Goal: Task Accomplishment & Management: Use online tool/utility

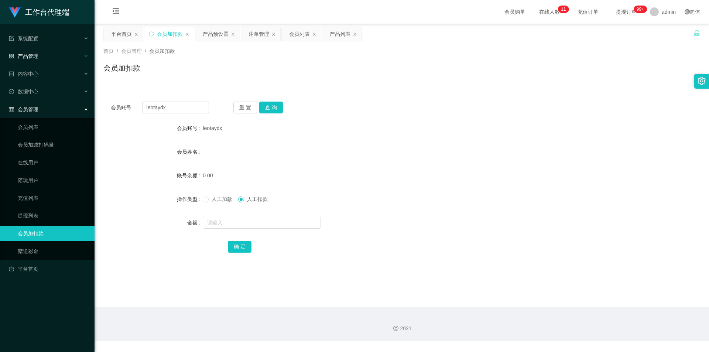
click at [37, 61] on div "产品管理" at bounding box center [47, 56] width 95 height 15
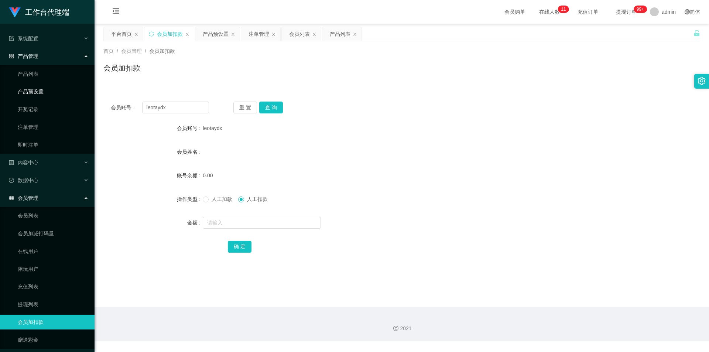
click at [39, 87] on link "产品预设置" at bounding box center [53, 91] width 71 height 15
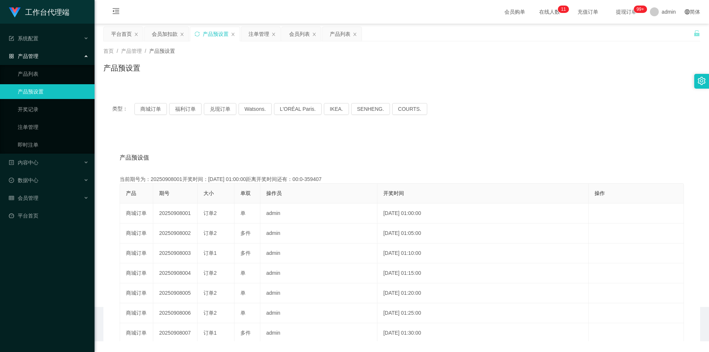
click at [40, 90] on link "产品预设置" at bounding box center [53, 91] width 71 height 15
click at [161, 110] on button "商城订单" at bounding box center [150, 109] width 33 height 12
click at [152, 114] on button "商城订单" at bounding box center [150, 109] width 33 height 12
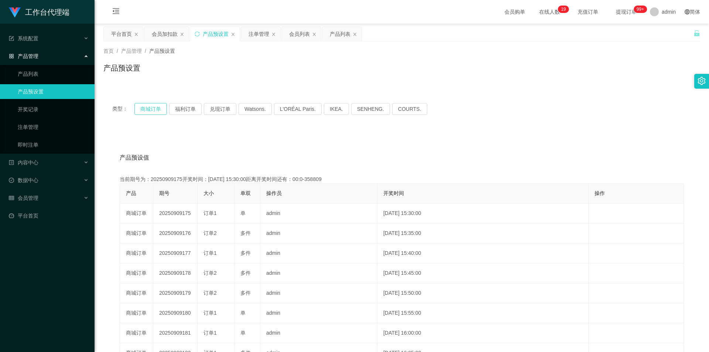
click at [153, 112] on button "商城订单" at bounding box center [150, 109] width 33 height 12
click at [149, 111] on button "商城订单" at bounding box center [150, 109] width 33 height 12
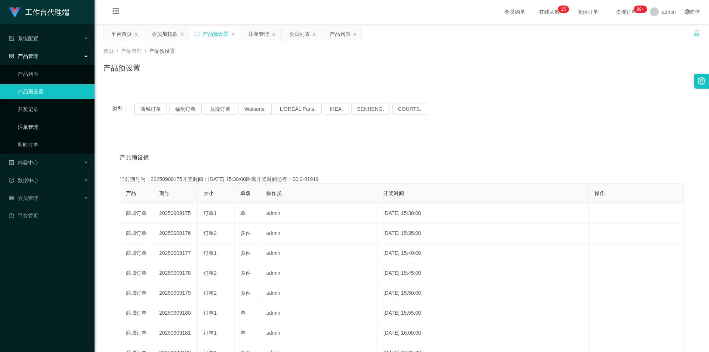
click at [21, 129] on link "注单管理" at bounding box center [53, 127] width 71 height 15
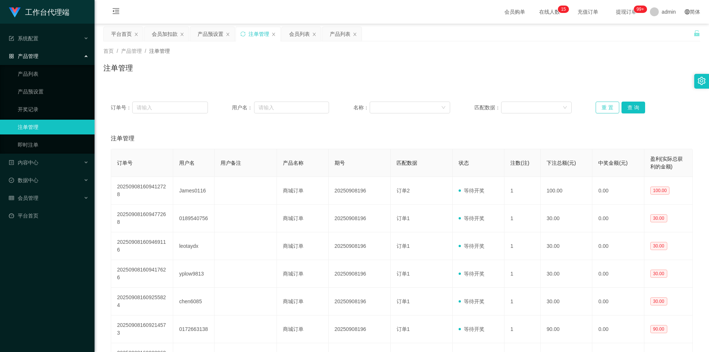
click at [605, 103] on button "重 置" at bounding box center [608, 108] width 24 height 12
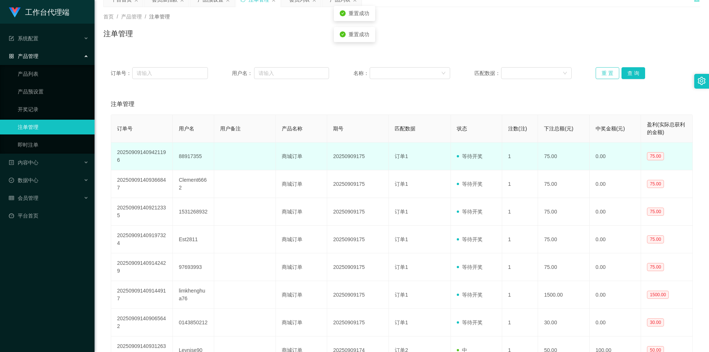
scroll to position [37, 0]
